Goal: Use online tool/utility: Utilize a website feature to perform a specific function

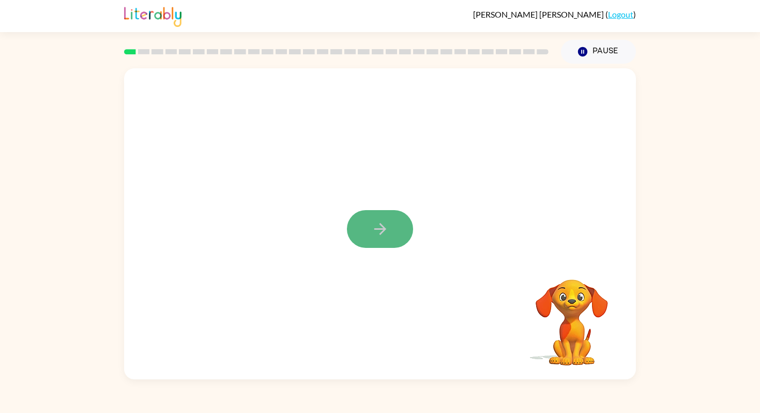
click at [381, 233] on icon "button" at bounding box center [380, 229] width 12 height 12
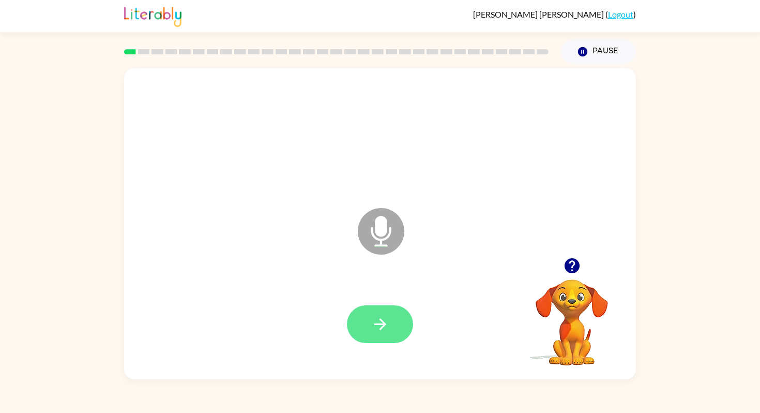
click at [374, 325] on icon "button" at bounding box center [380, 324] width 18 height 18
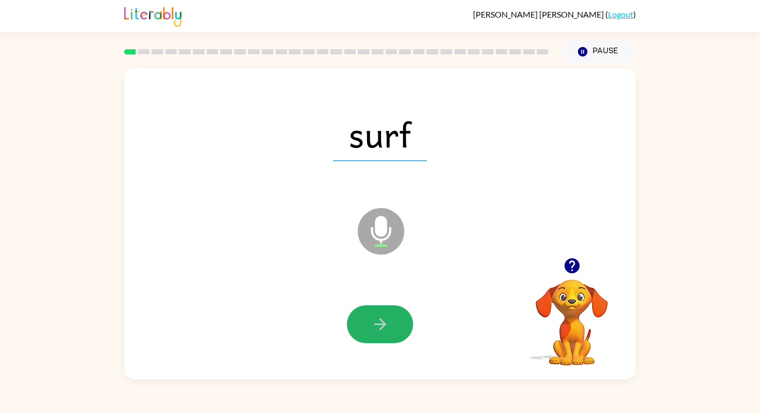
click at [374, 325] on icon "button" at bounding box center [380, 324] width 18 height 18
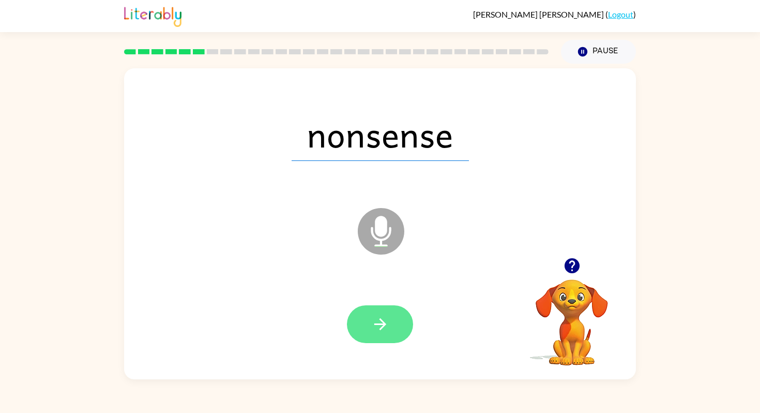
click at [374, 325] on icon "button" at bounding box center [380, 324] width 18 height 18
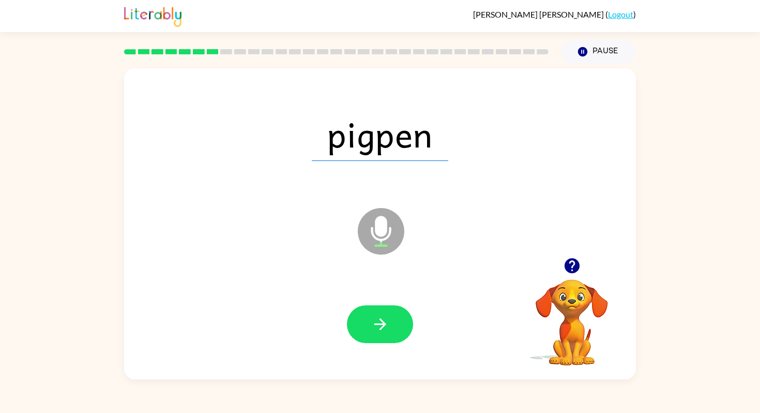
click at [374, 325] on icon "button" at bounding box center [380, 324] width 18 height 18
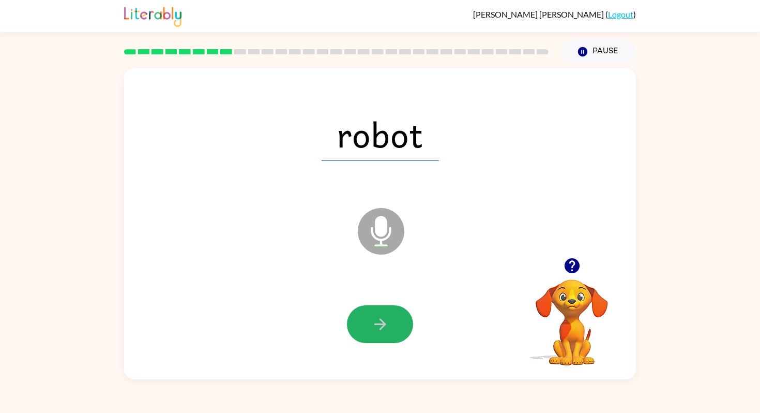
click at [374, 325] on icon "button" at bounding box center [380, 324] width 18 height 18
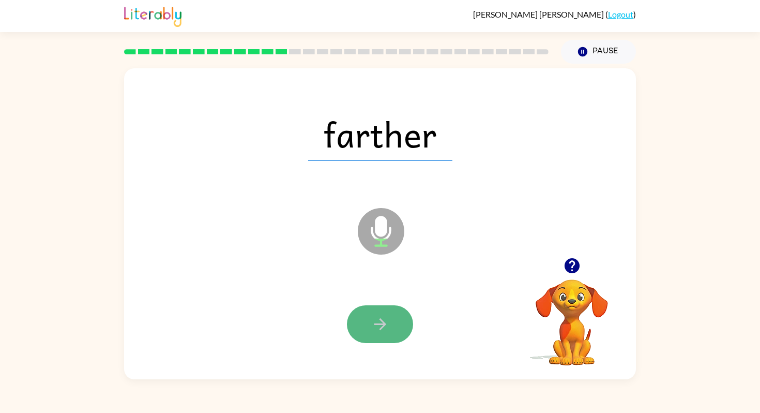
click at [374, 325] on icon "button" at bounding box center [380, 324] width 18 height 18
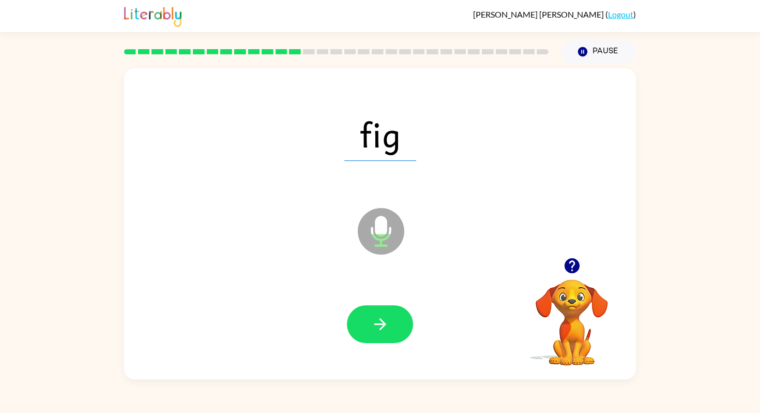
click at [374, 325] on icon "button" at bounding box center [380, 324] width 18 height 18
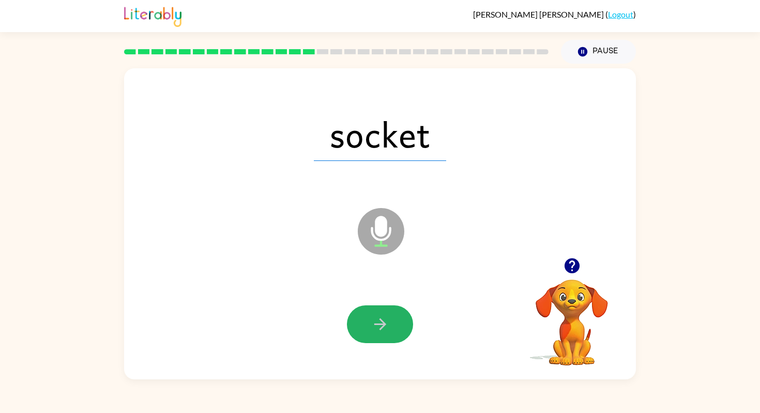
click at [374, 325] on icon "button" at bounding box center [380, 324] width 18 height 18
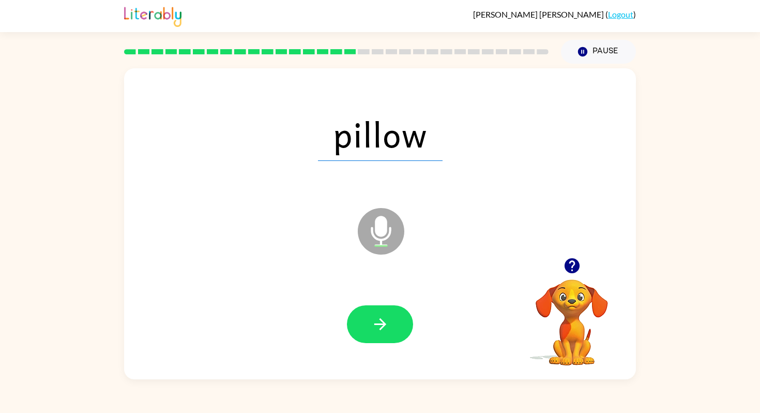
click at [374, 325] on icon "button" at bounding box center [380, 324] width 18 height 18
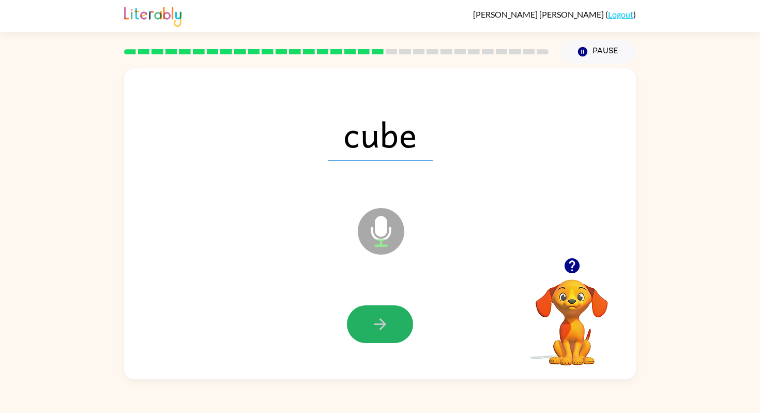
click at [374, 325] on icon "button" at bounding box center [380, 324] width 18 height 18
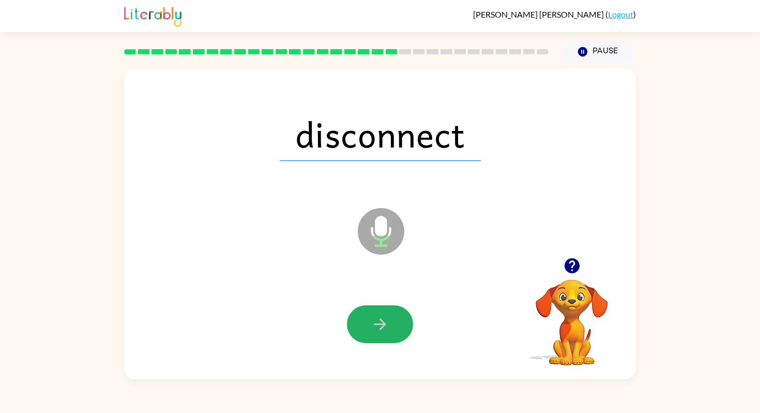
click at [374, 325] on icon "button" at bounding box center [380, 324] width 18 height 18
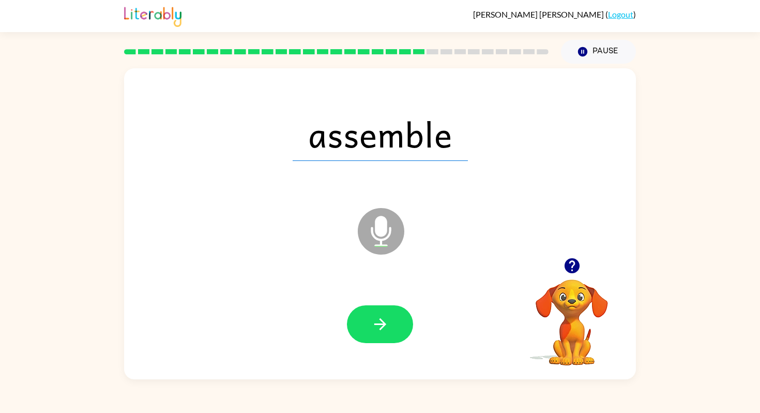
click at [374, 325] on icon "button" at bounding box center [380, 324] width 18 height 18
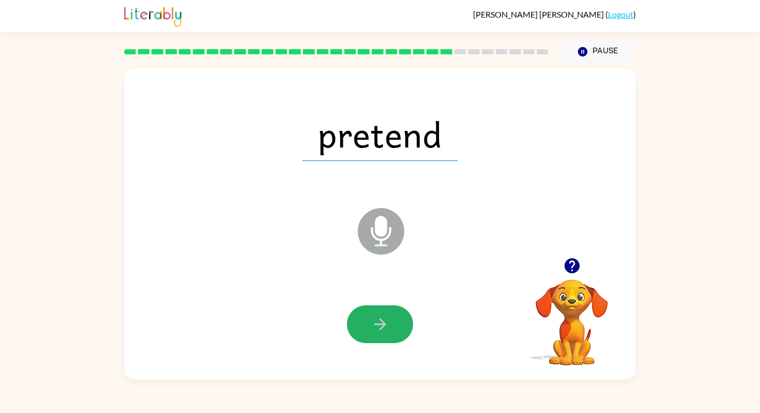
click at [374, 325] on icon "button" at bounding box center [380, 324] width 18 height 18
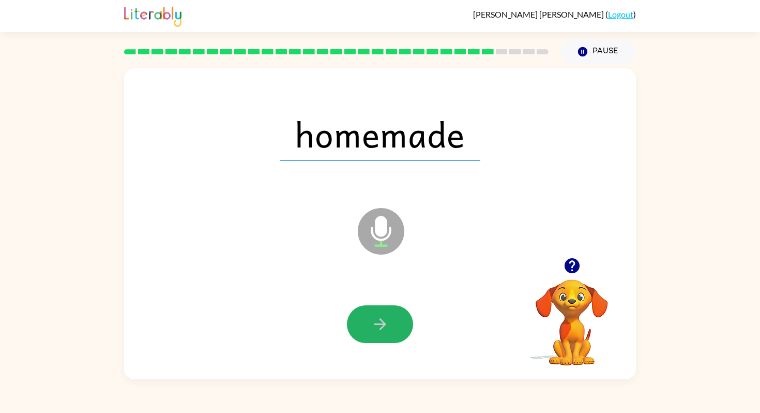
click at [374, 325] on icon "button" at bounding box center [380, 324] width 18 height 18
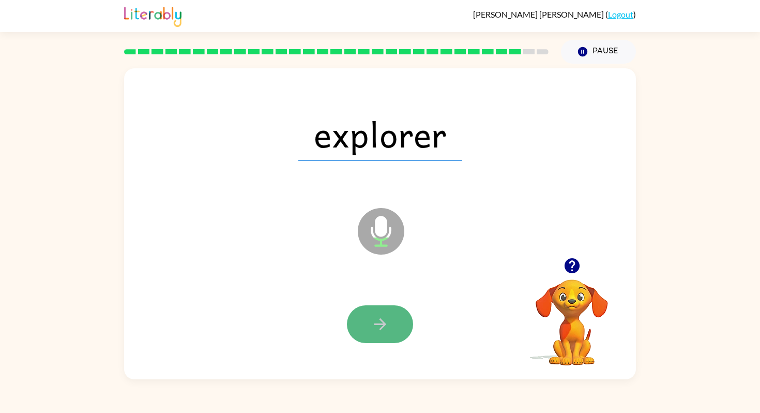
click at [374, 325] on icon "button" at bounding box center [380, 324] width 18 height 18
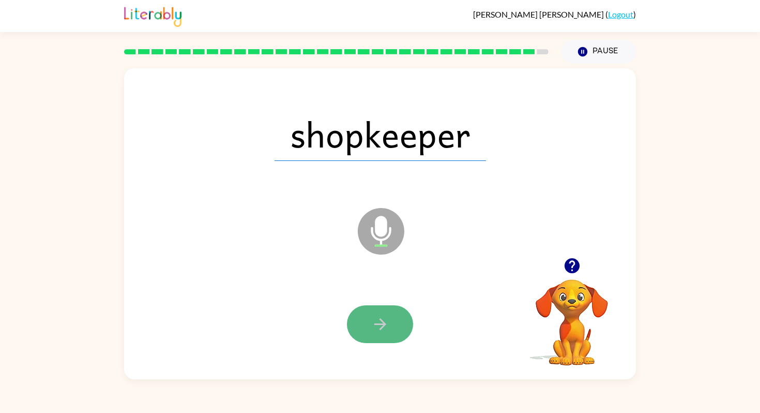
click at [374, 325] on icon "button" at bounding box center [380, 324] width 18 height 18
